Goal: Information Seeking & Learning: Understand process/instructions

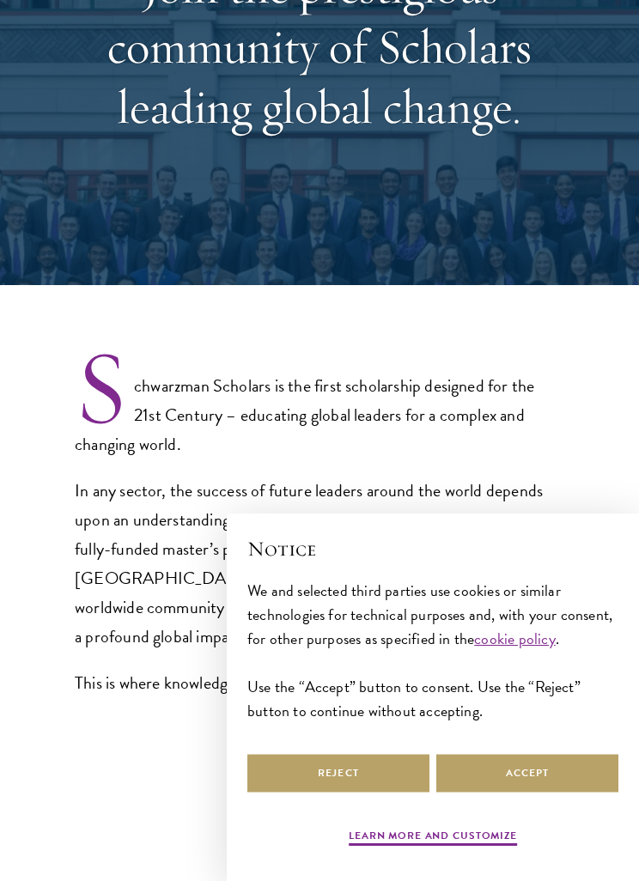
select select "AF"
select select
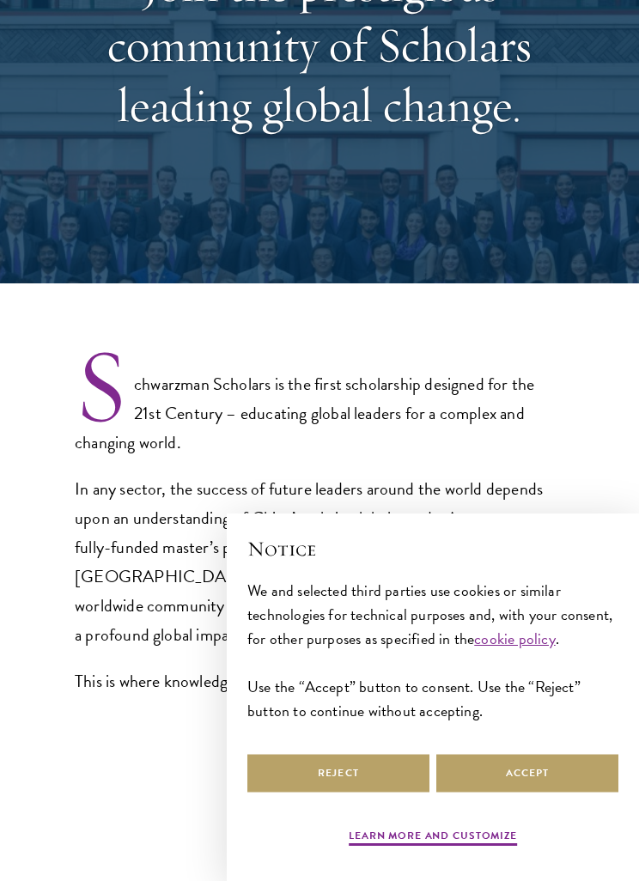
select select "Select Country"
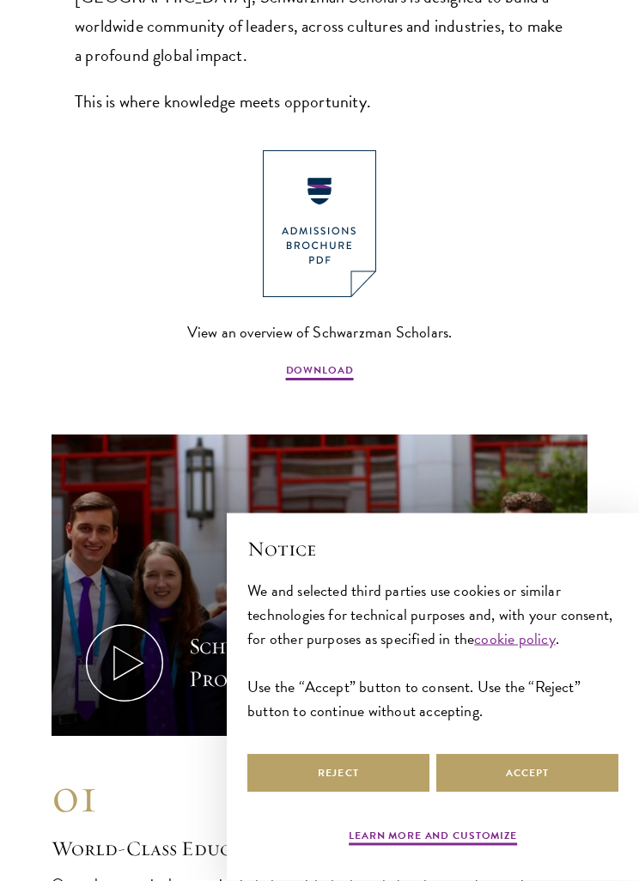
scroll to position [831, 0]
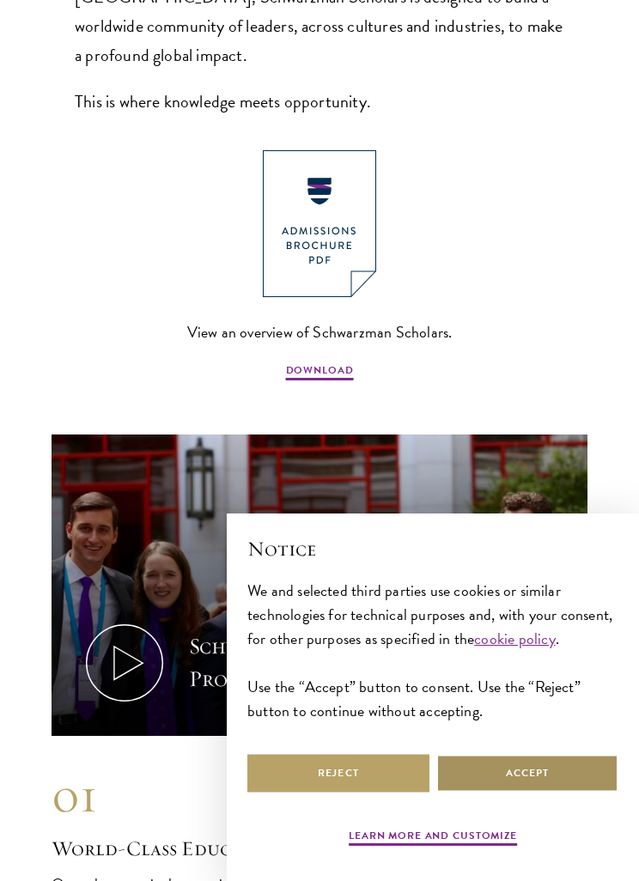
click at [529, 792] on button "Accept" at bounding box center [527, 773] width 182 height 39
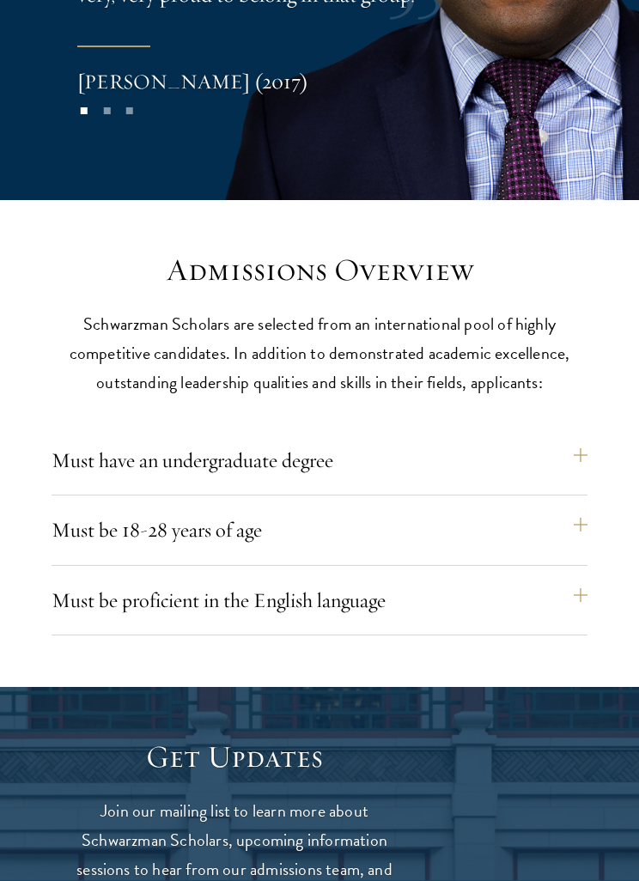
scroll to position [4029, 0]
click at [516, 439] on button "Must have an undergraduate degree" at bounding box center [319, 459] width 536 height 41
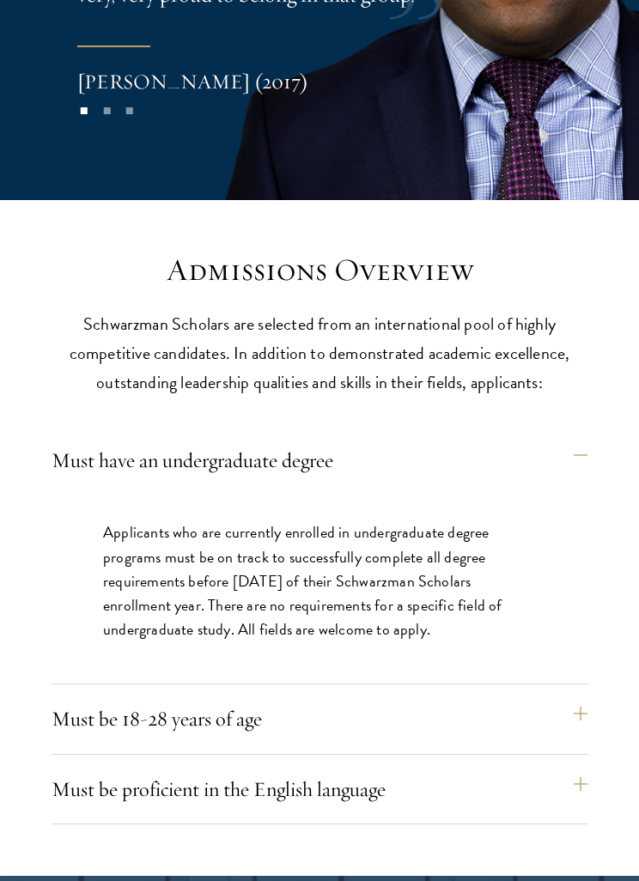
click at [427, 698] on button "Must be 18-28 years of age" at bounding box center [319, 718] width 536 height 41
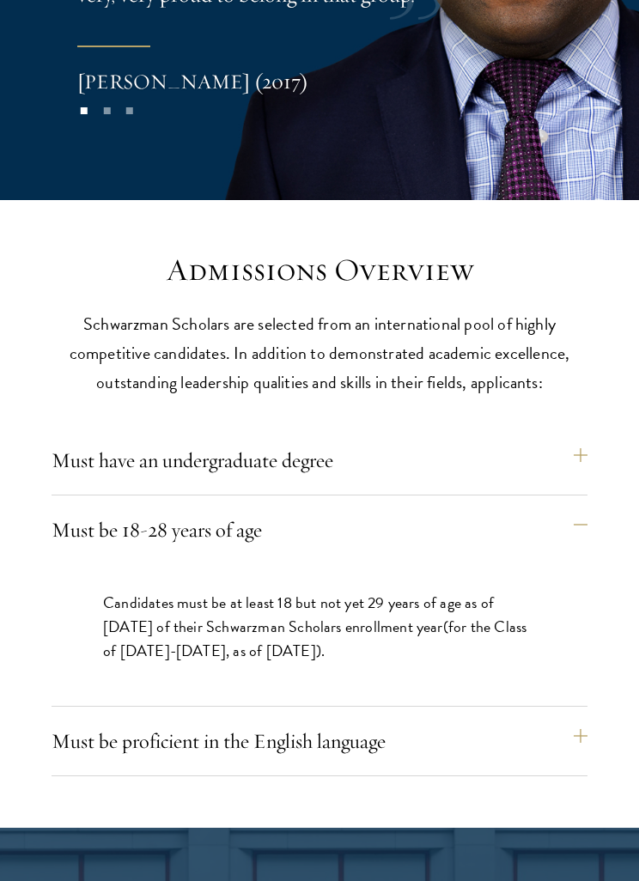
click at [434, 720] on button "Must be proficient in the English language" at bounding box center [319, 740] width 536 height 41
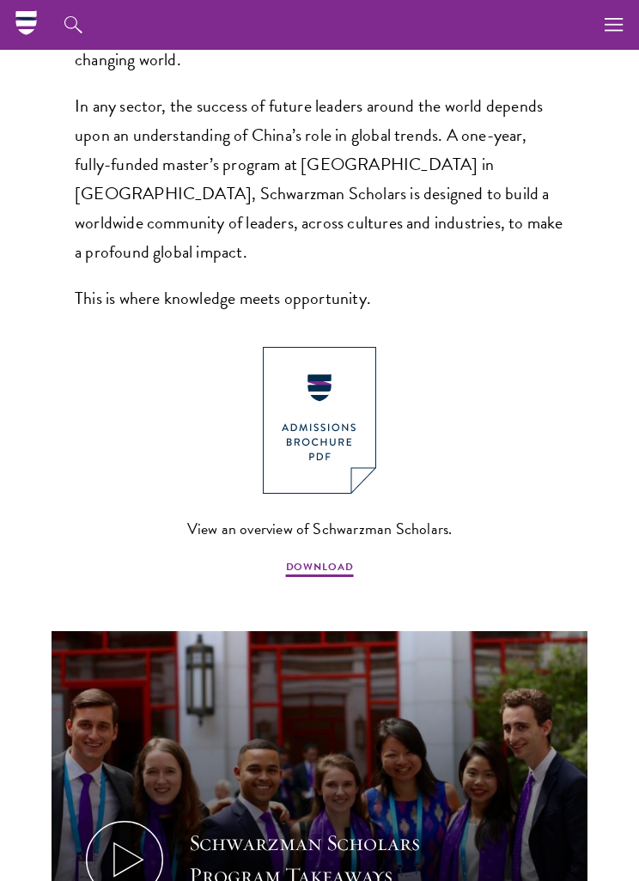
scroll to position [442, 0]
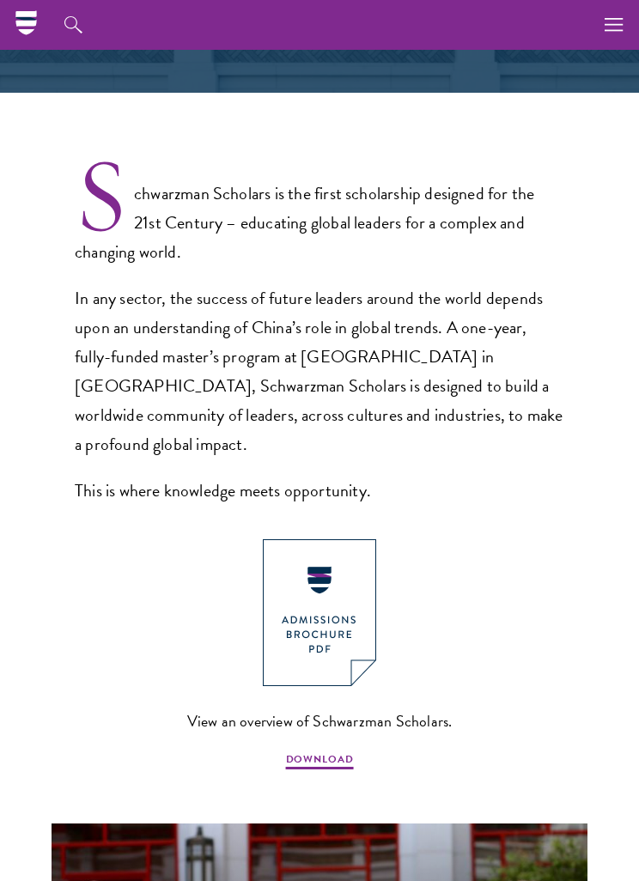
click at [359, 602] on img at bounding box center [319, 612] width 113 height 147
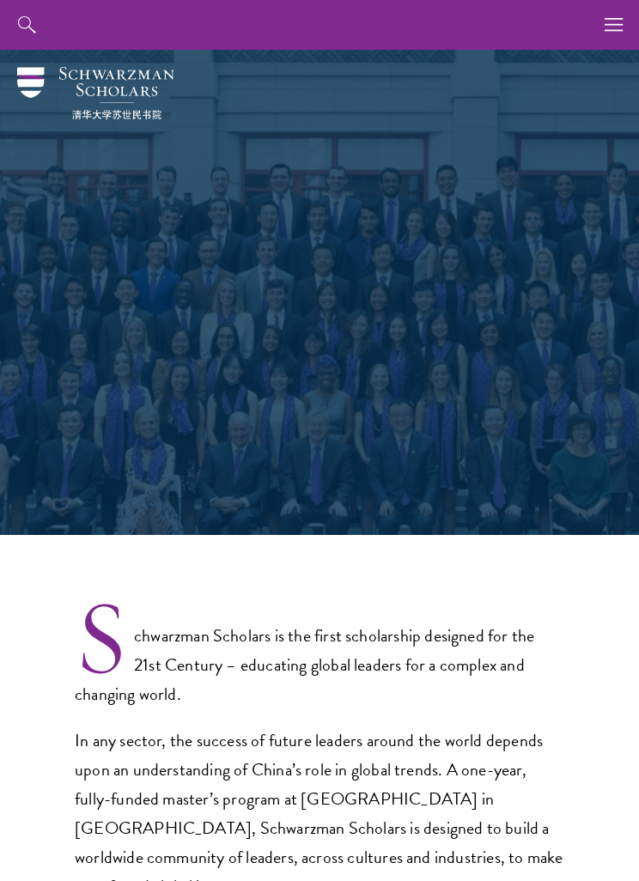
select select "Select Country"
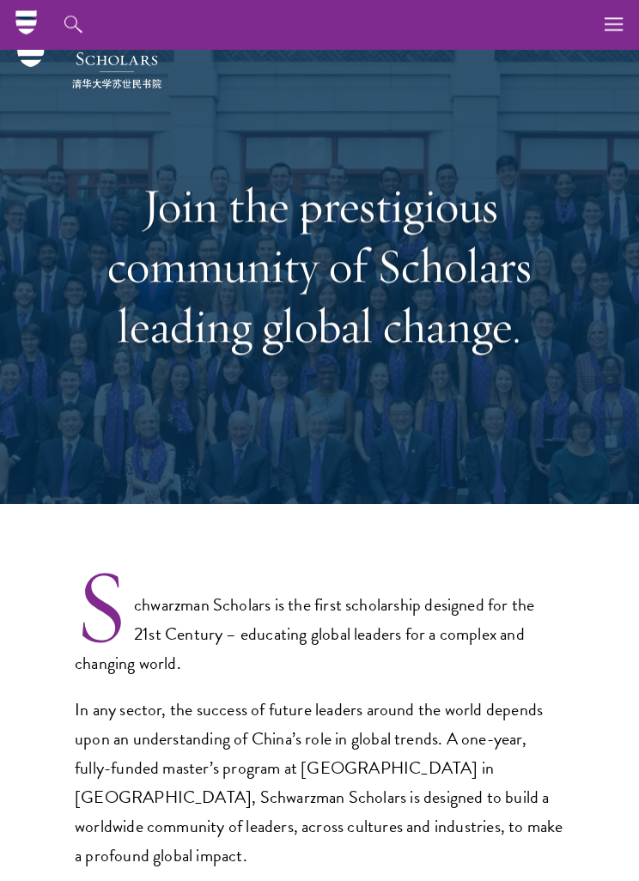
scroll to position [17, 0]
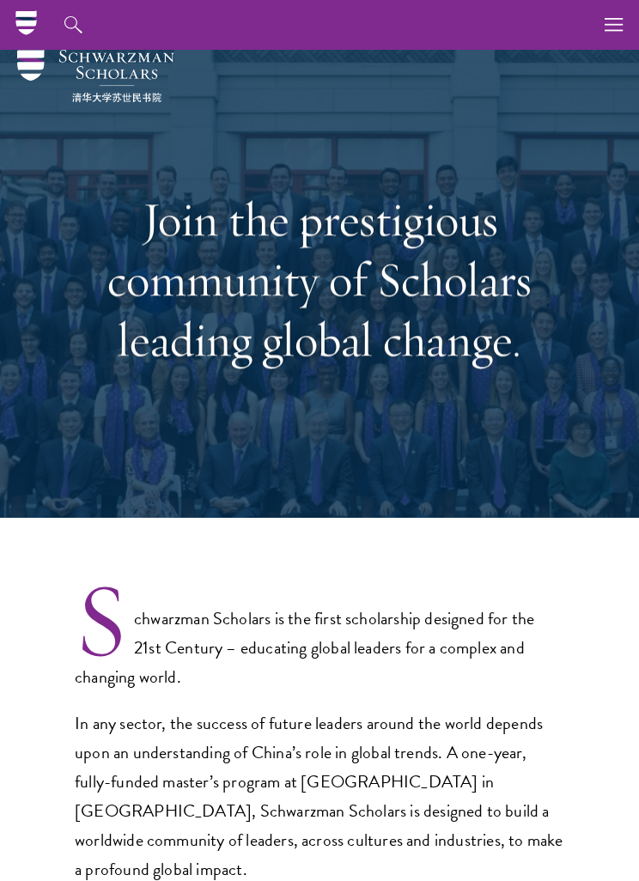
click at [15, 15] on icon at bounding box center [26, 22] width 27 height 27
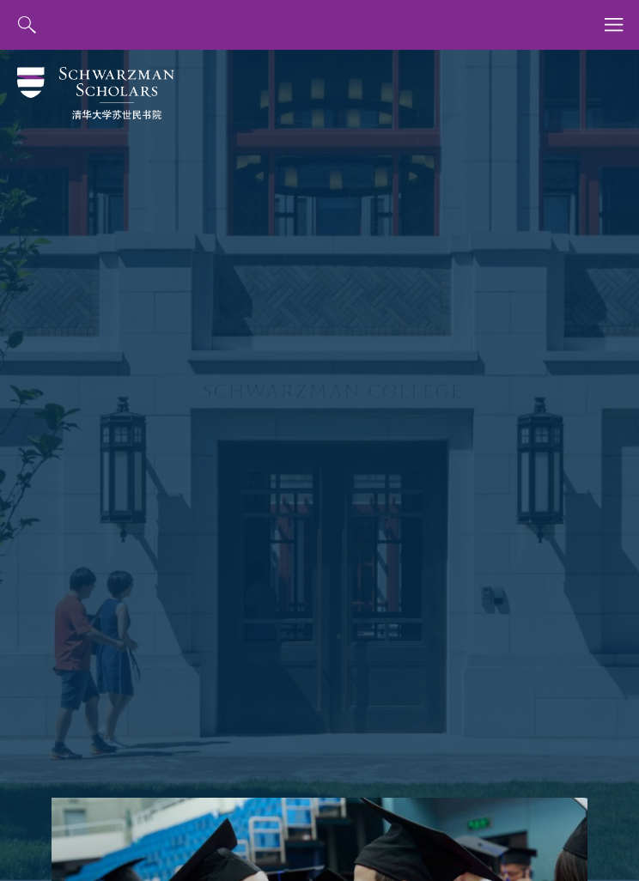
click at [621, 27] on icon "button" at bounding box center [613, 25] width 19 height 50
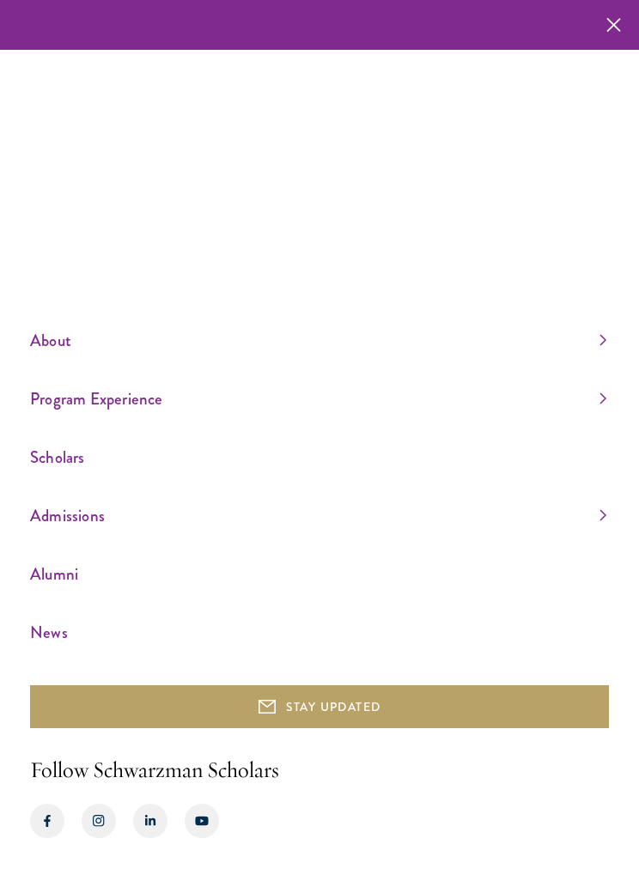
scroll to position [55, 0]
click at [115, 519] on link "Admissions" at bounding box center [318, 515] width 576 height 28
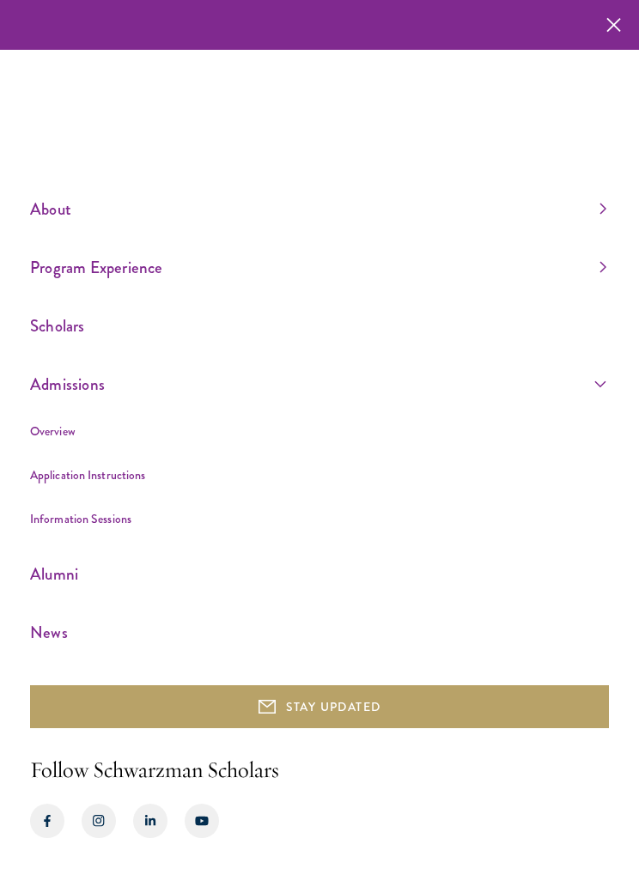
click at [70, 469] on link "Application Instructions" at bounding box center [87, 474] width 115 height 17
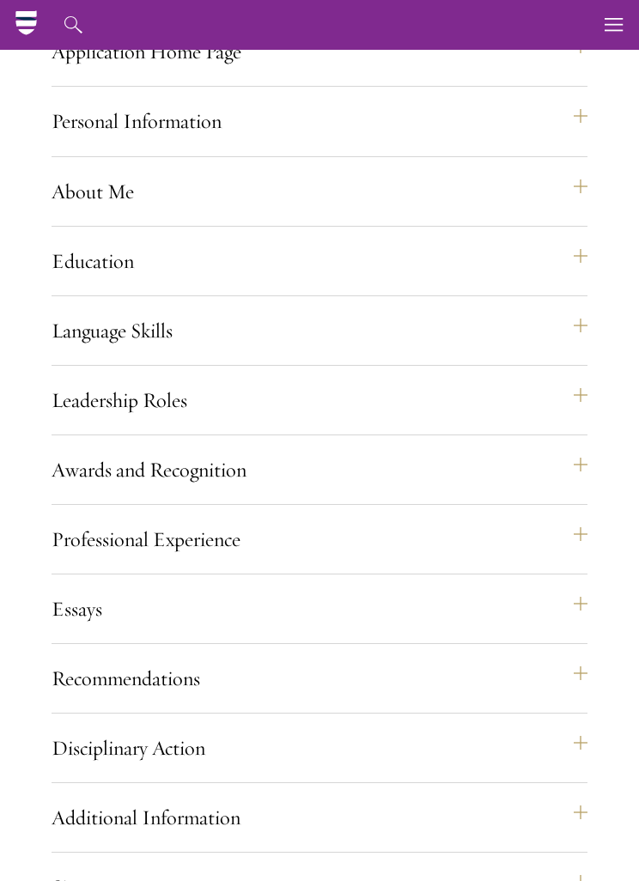
scroll to position [1294, 0]
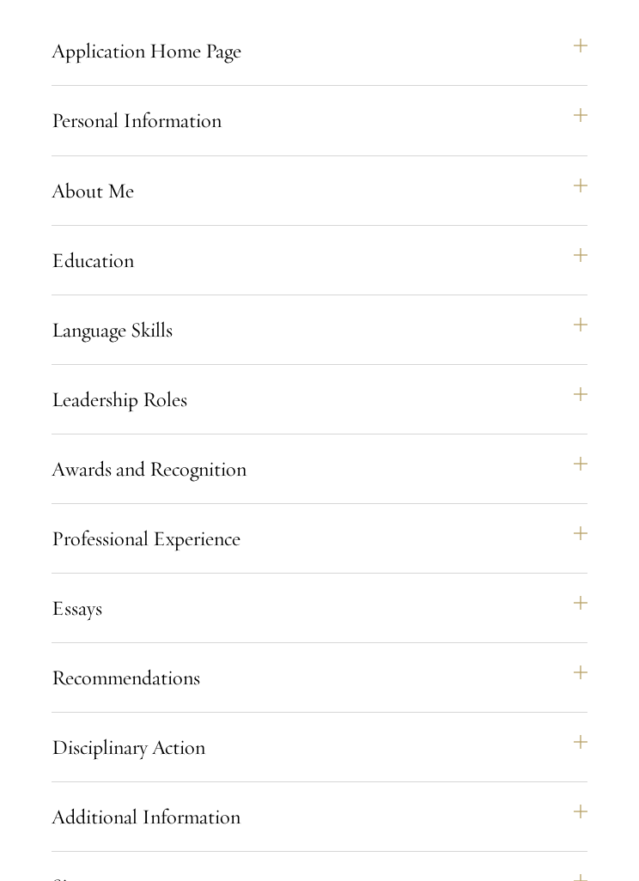
click at [477, 559] on button "Professional Experience" at bounding box center [319, 538] width 536 height 41
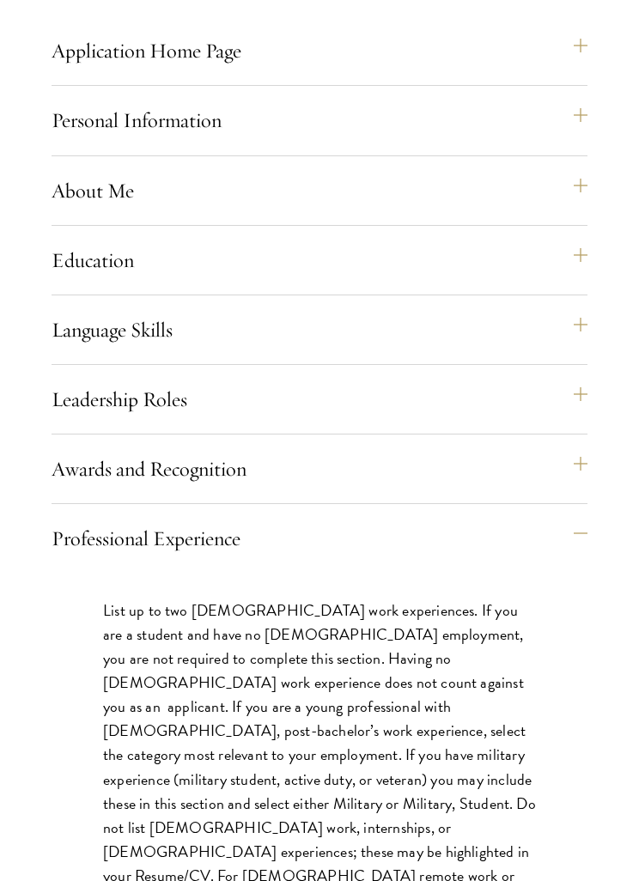
click at [497, 546] on button "Professional Experience" at bounding box center [319, 538] width 536 height 41
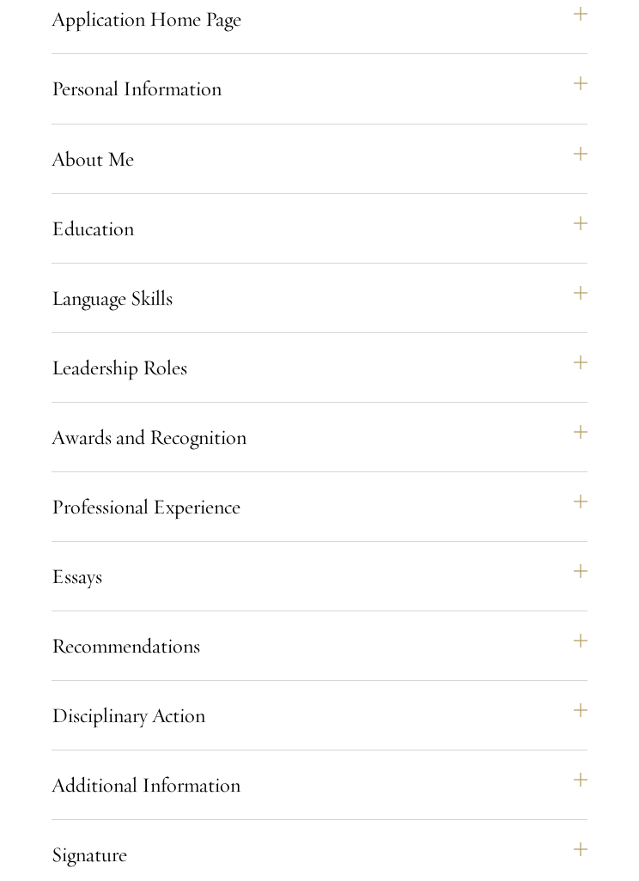
scroll to position [1328, 0]
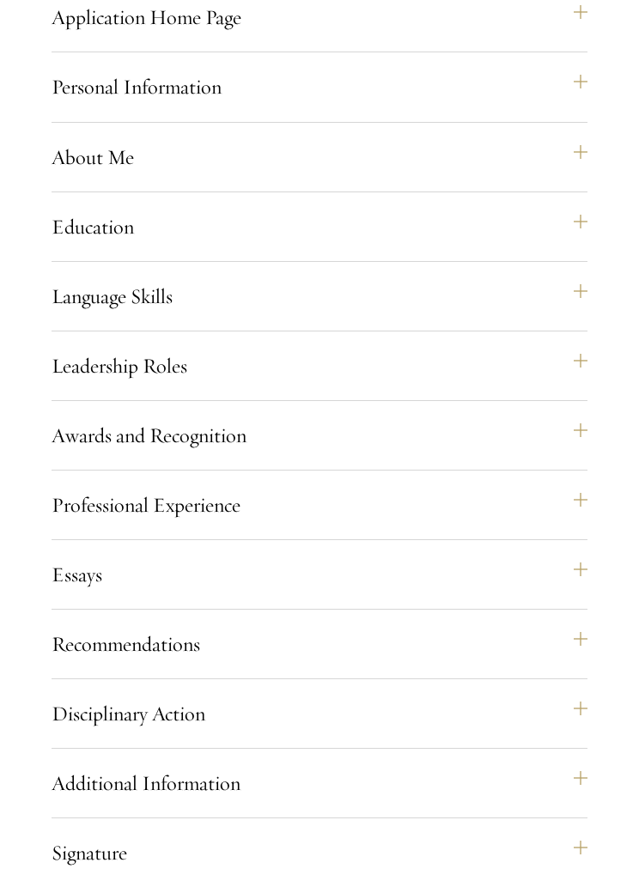
click at [518, 456] on button "Awards and Recognition" at bounding box center [319, 435] width 536 height 41
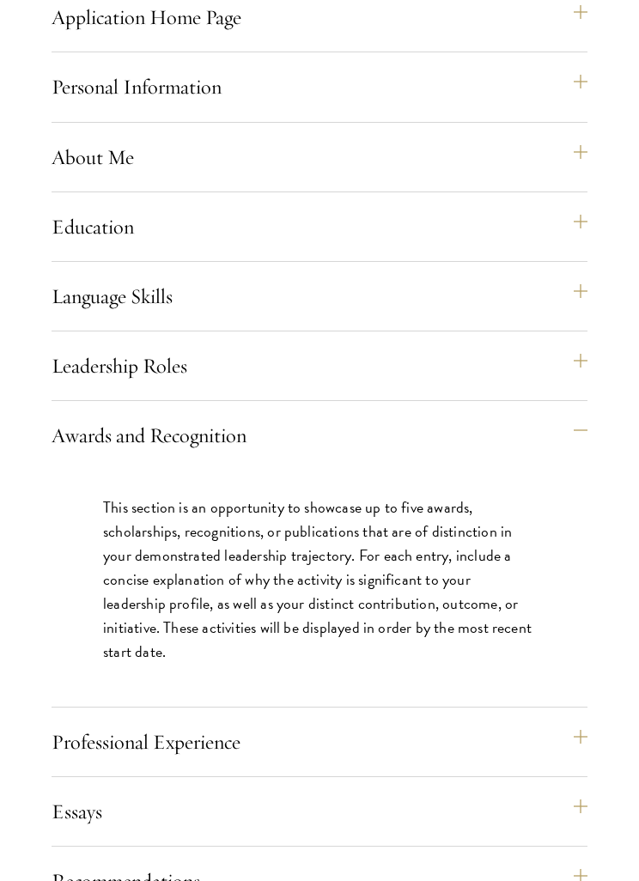
click at [542, 437] on div "Application Home Page The online application form must be completed in English.…" at bounding box center [319, 665] width 536 height 1336
click at [552, 433] on div "Application Home Page The online application form must be completed in English.…" at bounding box center [319, 665] width 536 height 1336
click at [536, 386] on button "Leadership Roles" at bounding box center [319, 365] width 536 height 41
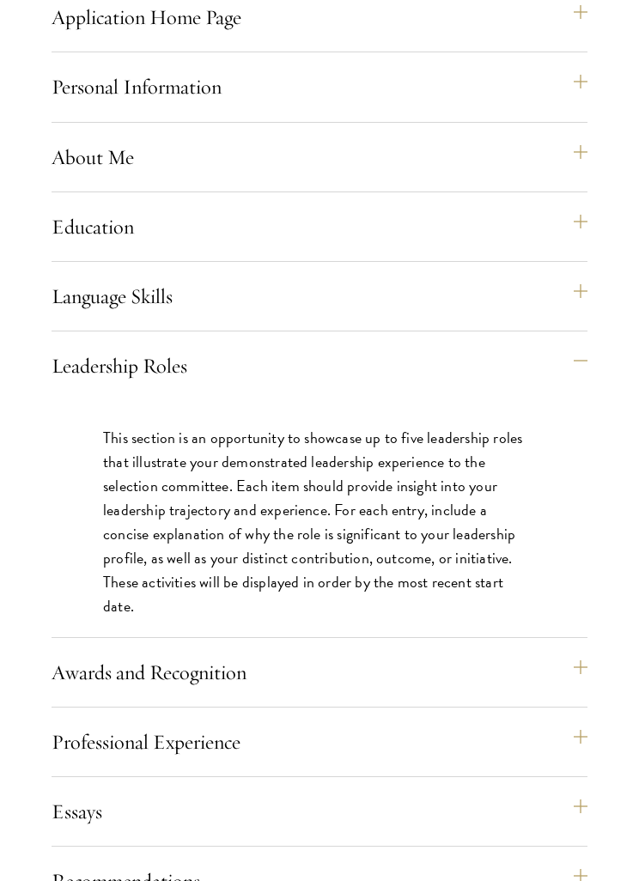
click at [542, 380] on button "Leadership Roles" at bounding box center [319, 365] width 536 height 41
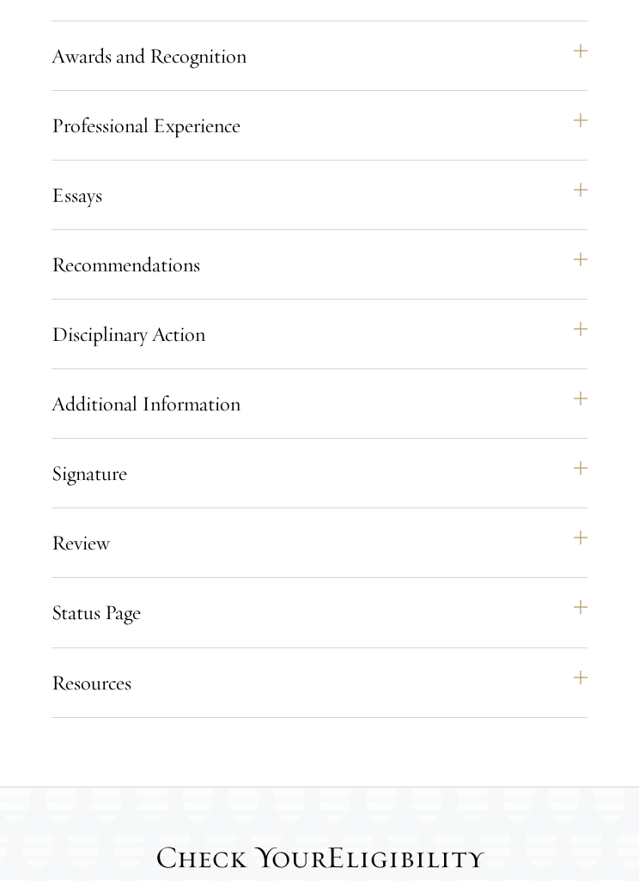
scroll to position [1706, 0]
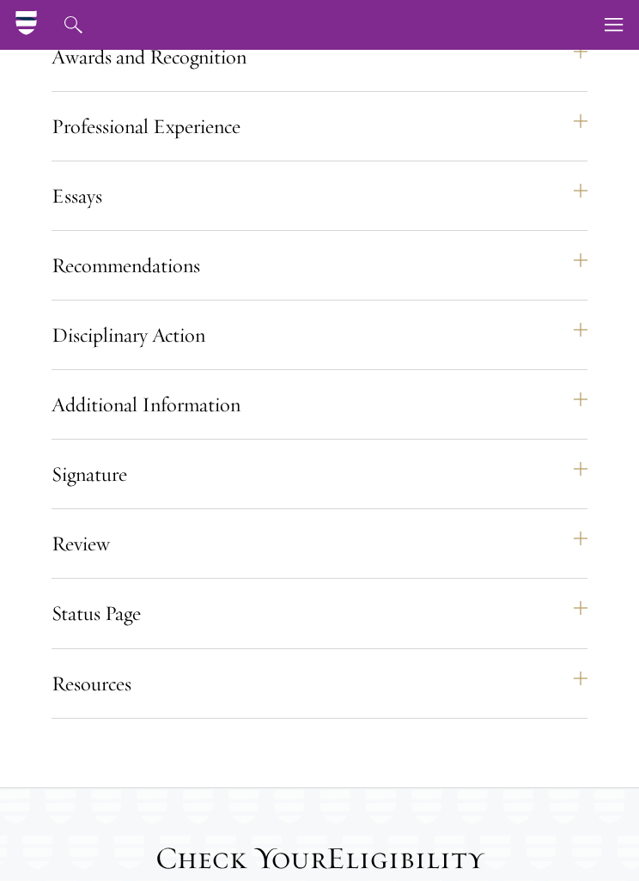
click at [543, 355] on button "Disciplinary Action" at bounding box center [319, 334] width 536 height 41
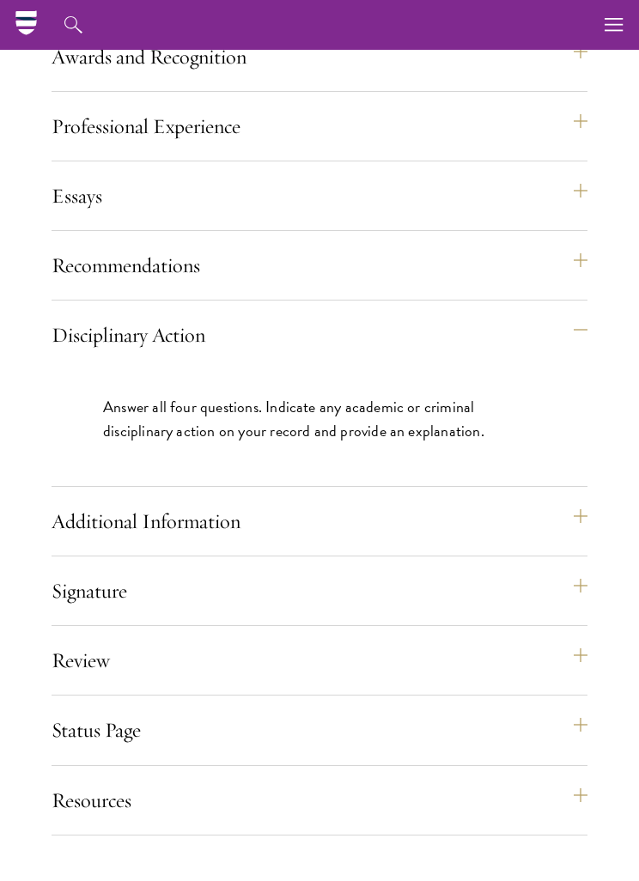
click at [553, 355] on button "Disciplinary Action" at bounding box center [319, 334] width 536 height 41
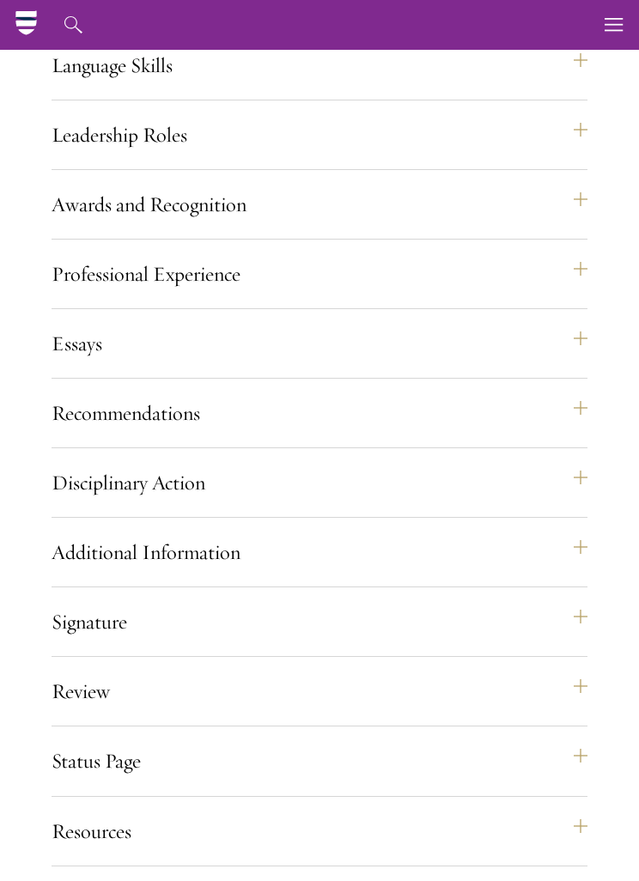
scroll to position [1543, 0]
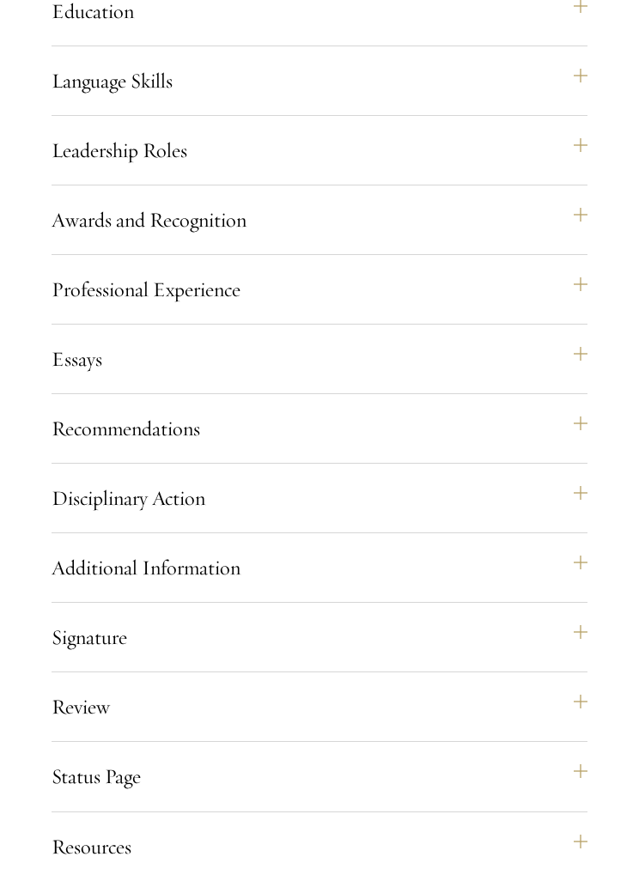
click at [499, 379] on button "Essays" at bounding box center [319, 358] width 536 height 41
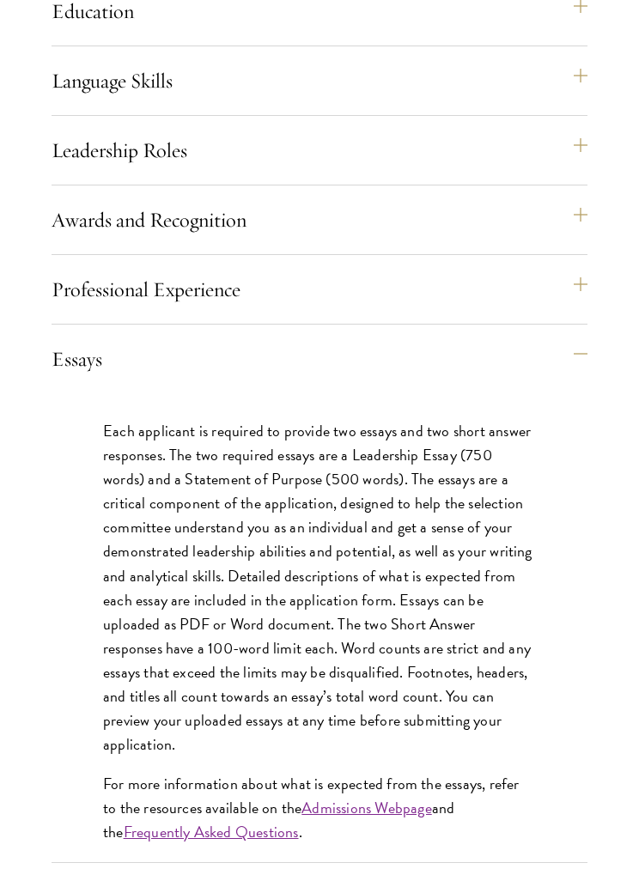
click at [536, 366] on button "Essays" at bounding box center [319, 358] width 536 height 41
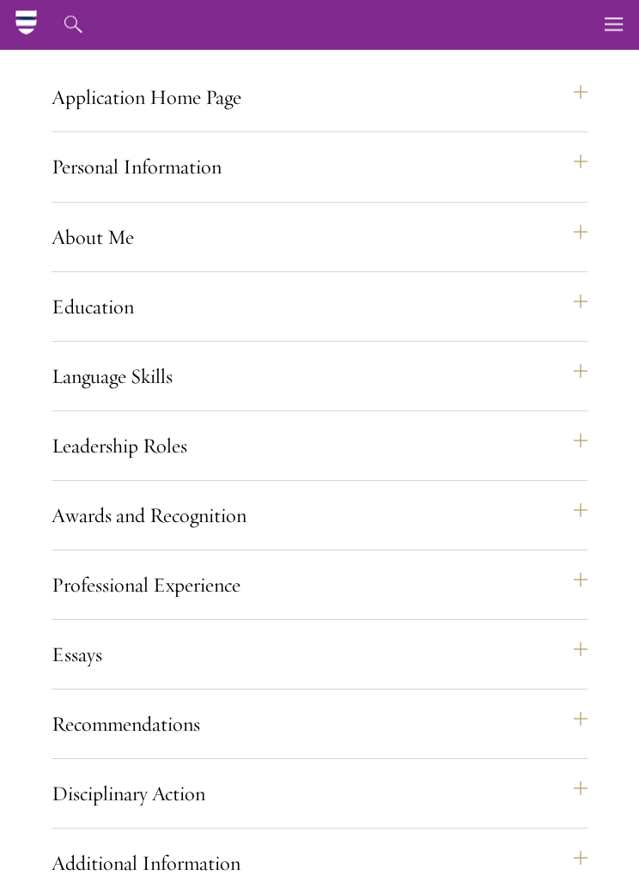
scroll to position [1244, 0]
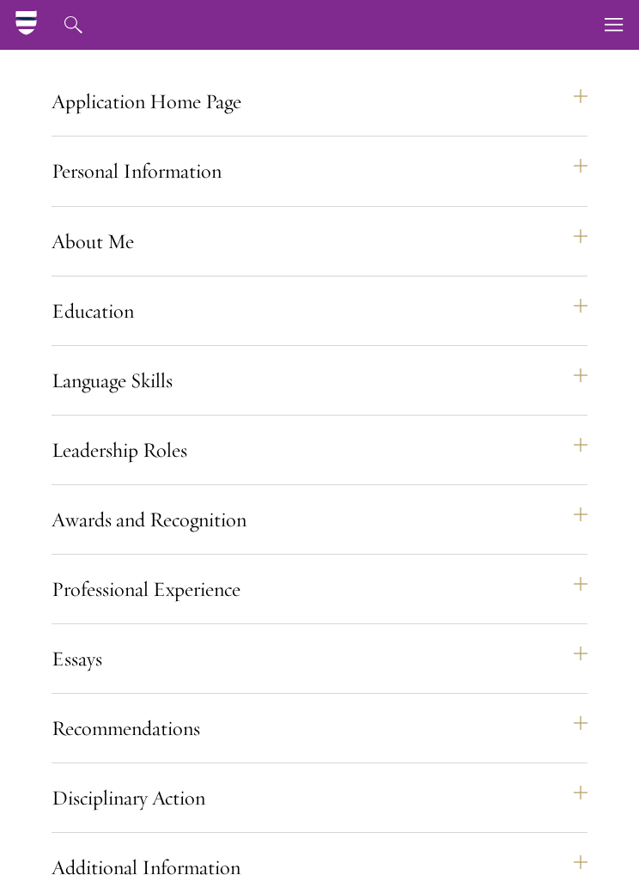
click at [496, 401] on button "Language Skills" at bounding box center [319, 380] width 536 height 41
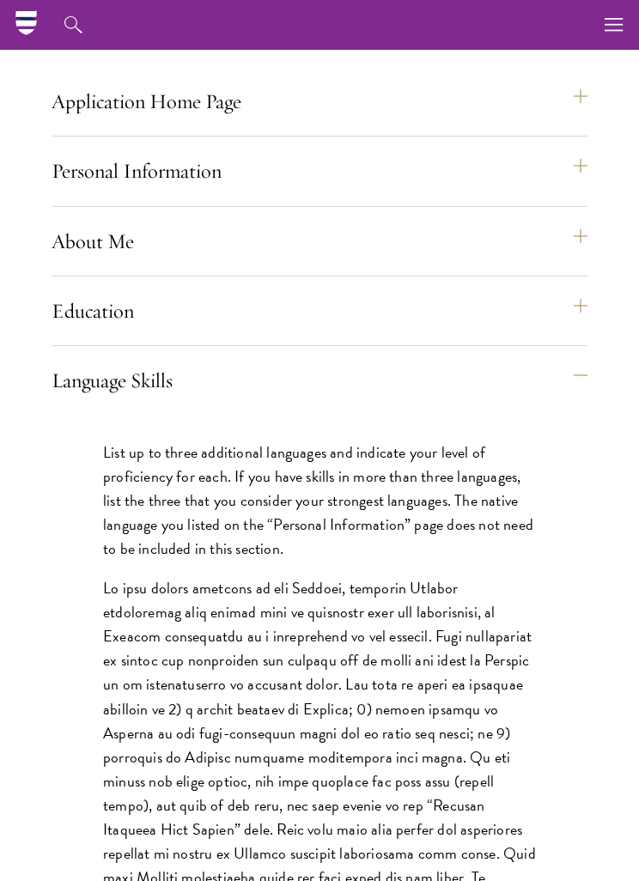
click at [494, 401] on button "Language Skills" at bounding box center [319, 380] width 536 height 41
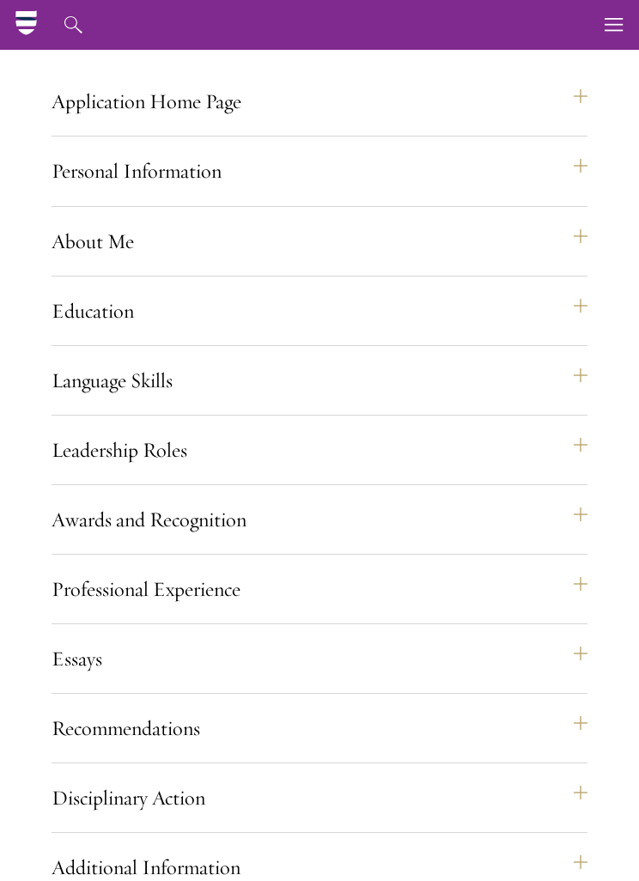
click at [178, 191] on button "Personal Information" at bounding box center [319, 170] width 536 height 41
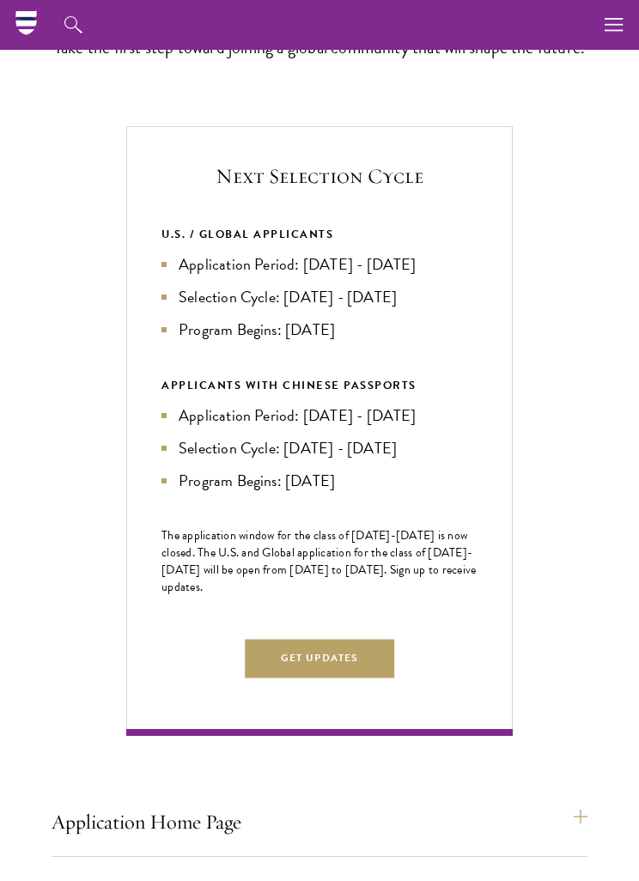
scroll to position [527, 0]
